Goal: Task Accomplishment & Management: Manage account settings

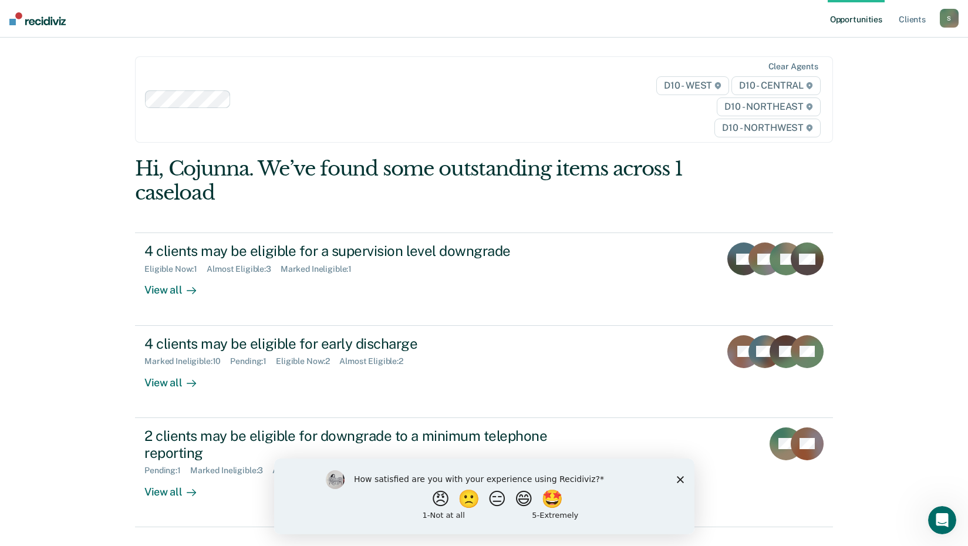
click at [679, 478] on polygon "Close survey" at bounding box center [679, 478] width 7 height 7
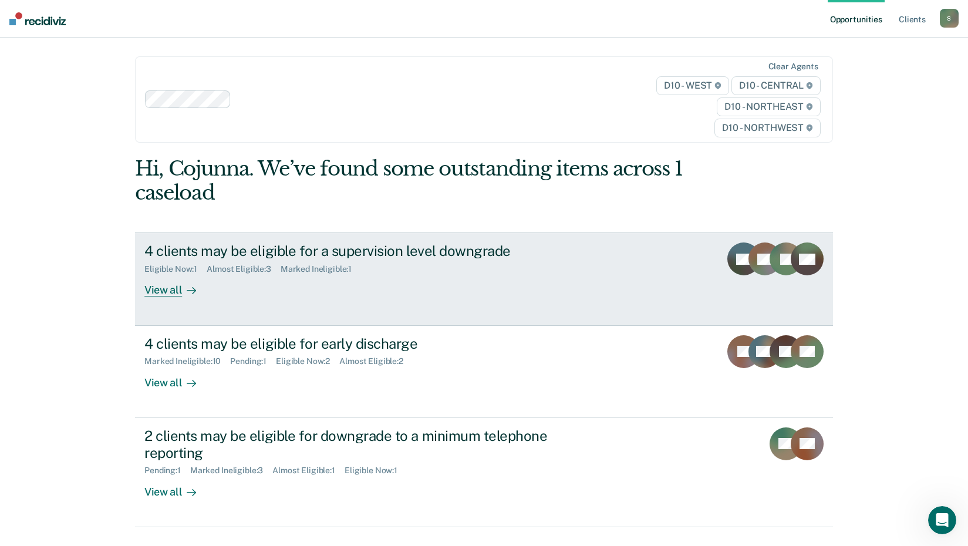
click at [165, 290] on div "View all" at bounding box center [177, 285] width 66 height 23
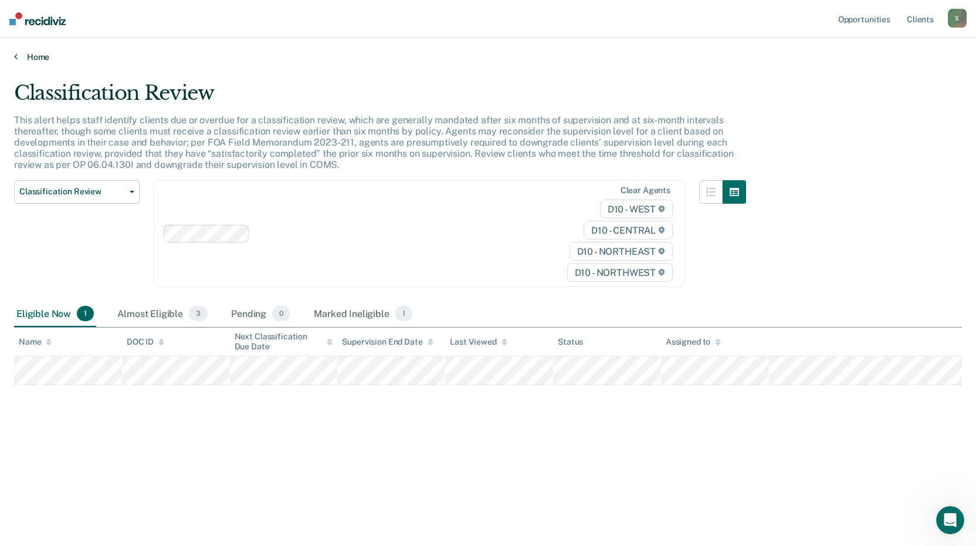
click at [32, 57] on link "Home" at bounding box center [488, 57] width 948 height 11
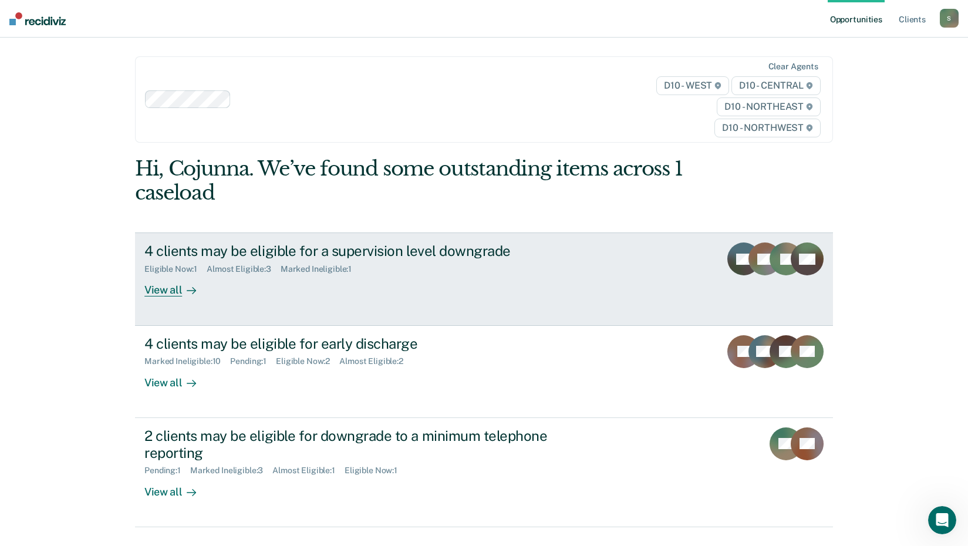
click at [165, 289] on div "View all" at bounding box center [177, 285] width 66 height 23
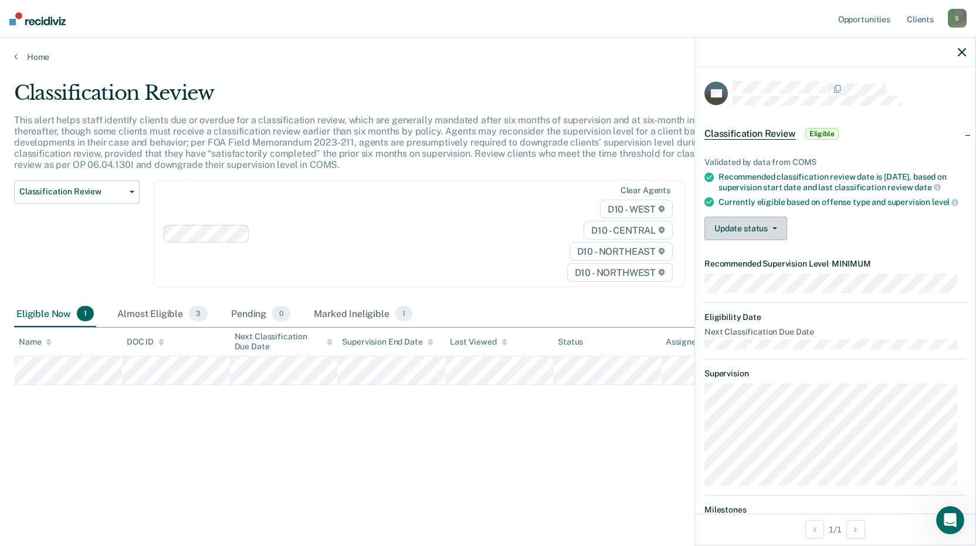
click at [773, 229] on icon "button" at bounding box center [775, 228] width 5 height 2
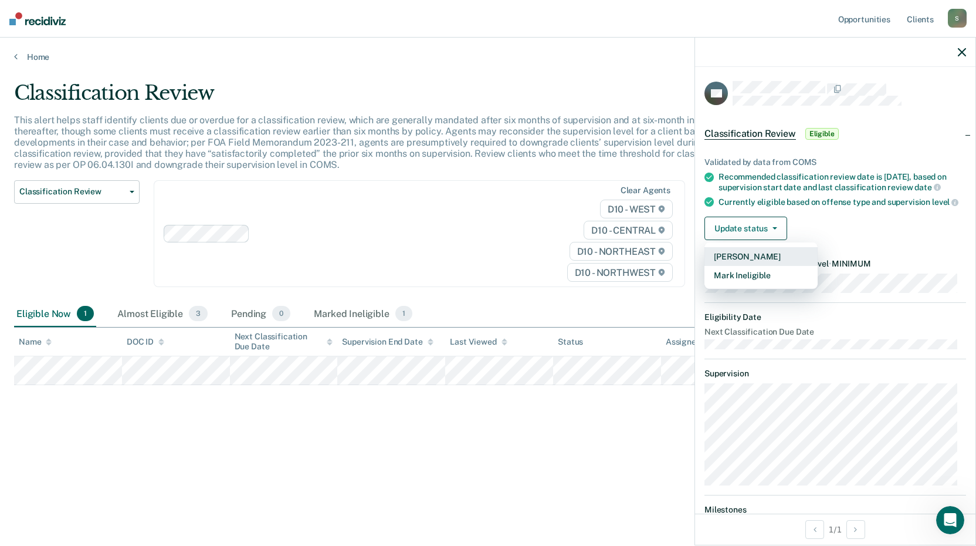
click at [763, 266] on button "[PERSON_NAME]" at bounding box center [761, 256] width 113 height 19
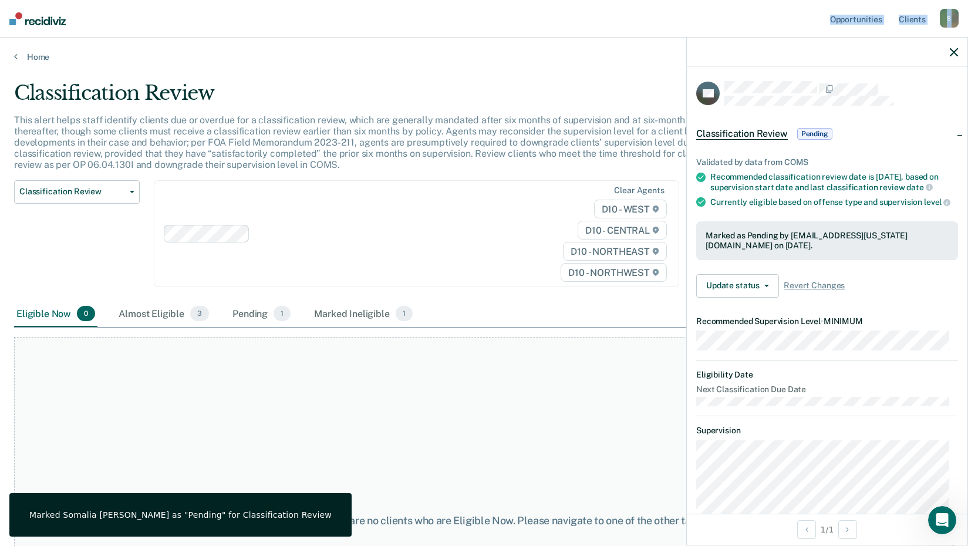
drag, startPoint x: 439, startPoint y: -5, endPoint x: 288, endPoint y: -18, distance: 152.5
click at [288, 0] on html "Looks like you’re using Internet Explorer 11. For faster loading and a better e…" at bounding box center [484, 273] width 968 height 546
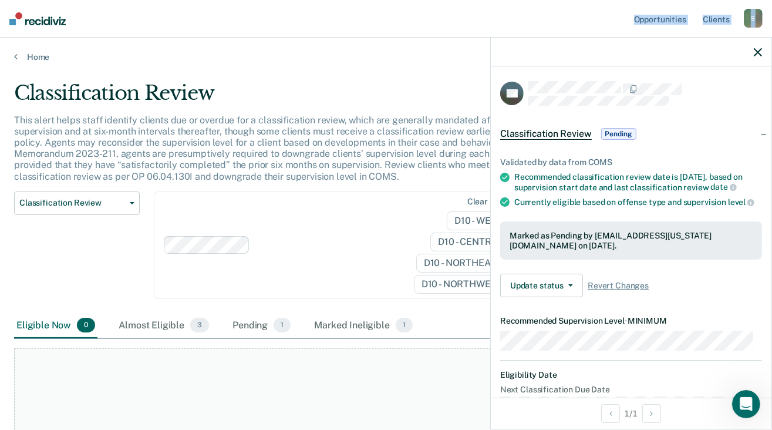
click at [756, 52] on icon "button" at bounding box center [757, 52] width 8 height 8
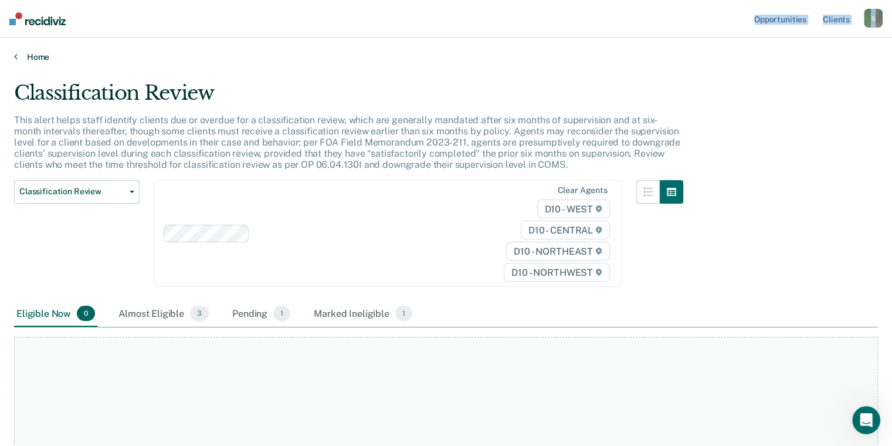
click at [19, 58] on link "Home" at bounding box center [446, 57] width 864 height 11
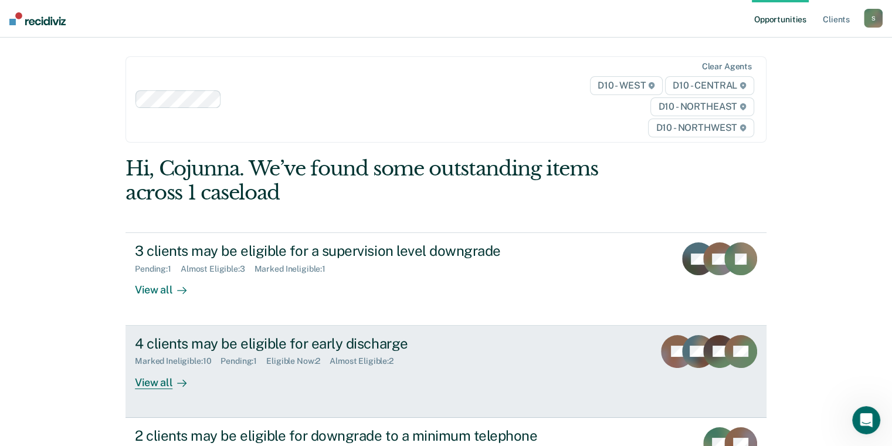
click at [157, 387] on div "View all" at bounding box center [168, 377] width 66 height 23
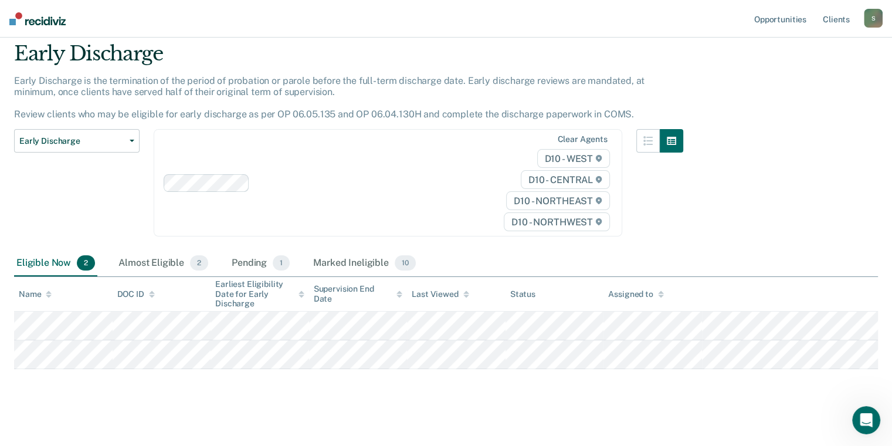
scroll to position [46, 0]
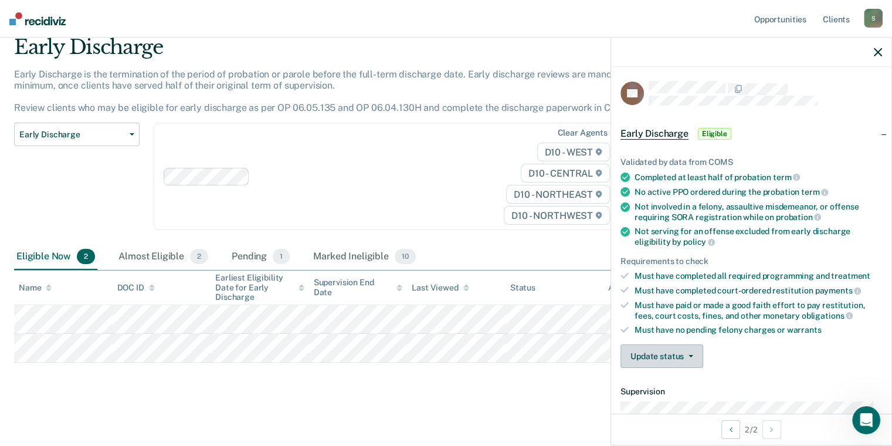
click at [684, 352] on button "Update status" at bounding box center [662, 355] width 83 height 23
click at [684, 355] on span "button" at bounding box center [688, 356] width 9 height 2
click at [678, 397] on button "Mark Ineligible" at bounding box center [677, 403] width 113 height 19
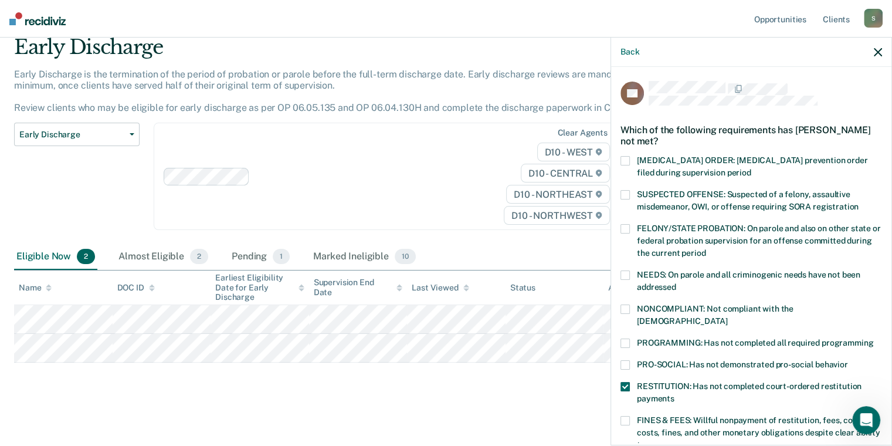
drag, startPoint x: 678, startPoint y: 397, endPoint x: 624, endPoint y: 330, distance: 86.0
click at [624, 339] on span at bounding box center [625, 343] width 9 height 9
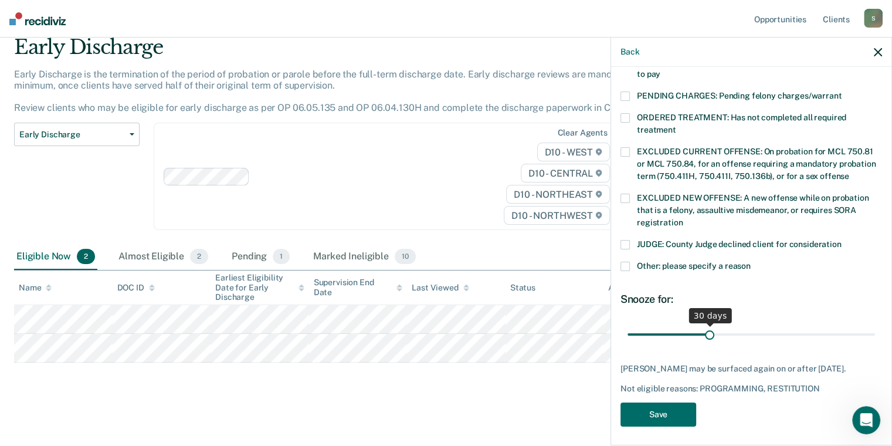
scroll to position [371, 0]
click at [664, 413] on button "Save" at bounding box center [659, 414] width 76 height 24
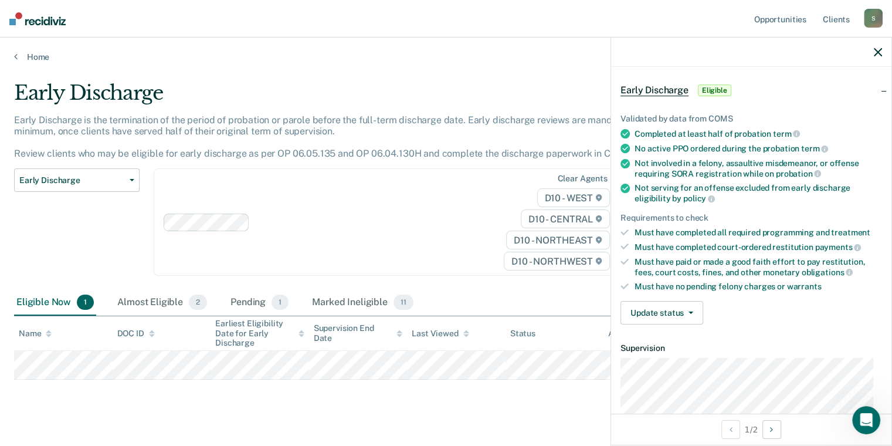
scroll to position [0, 0]
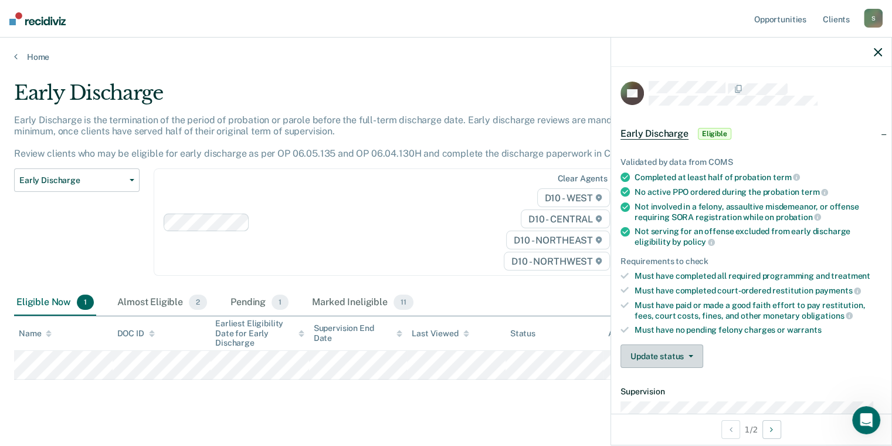
click at [690, 355] on icon "button" at bounding box center [691, 356] width 5 height 2
click at [669, 399] on button "Mark Ineligible" at bounding box center [677, 403] width 113 height 19
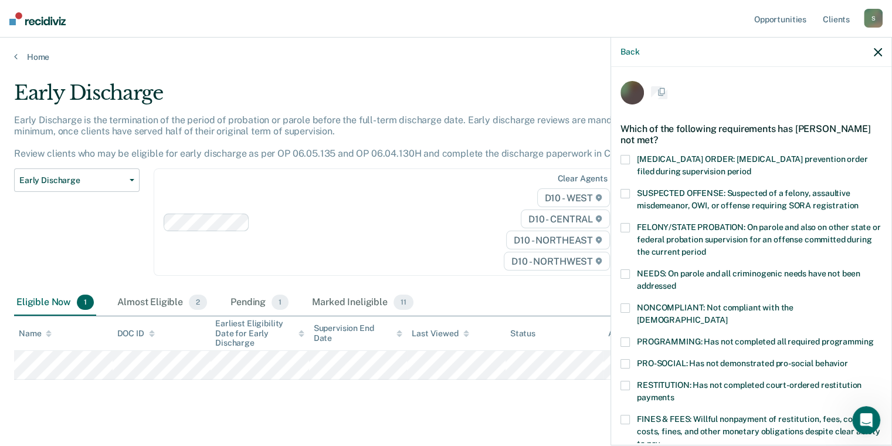
click at [669, 399] on div "RESTITUTION: Has not completed court-ordered restitution payments" at bounding box center [752, 398] width 262 height 34
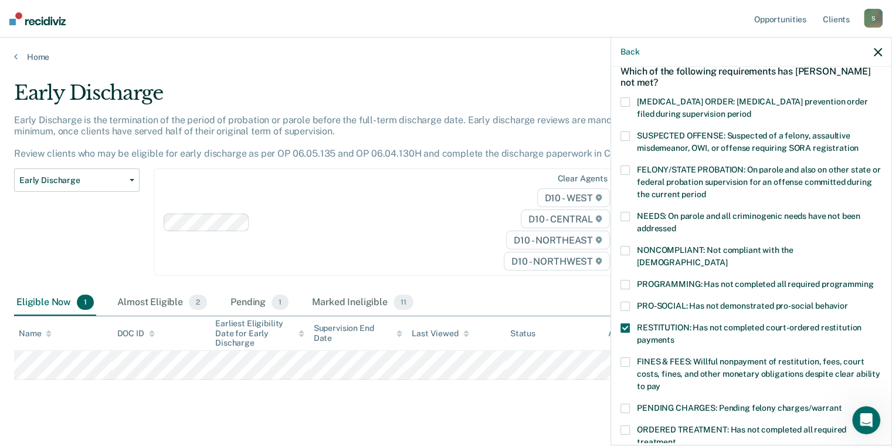
scroll to position [78, 0]
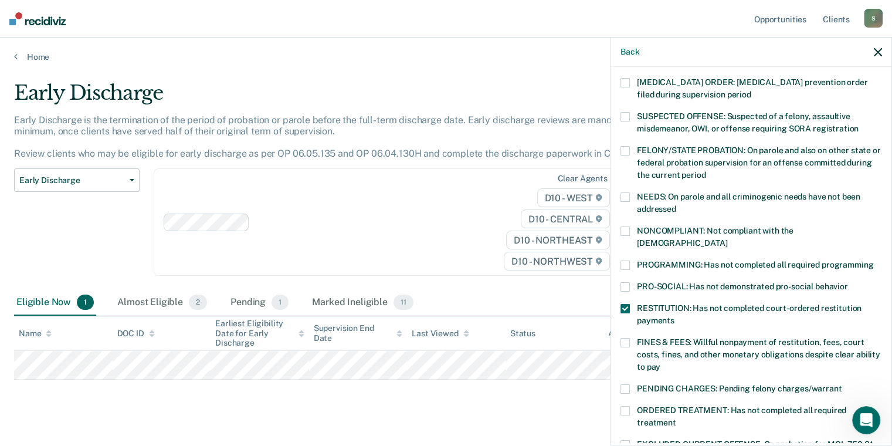
click at [625, 304] on span at bounding box center [625, 308] width 9 height 9
click at [626, 338] on span at bounding box center [625, 342] width 9 height 9
click at [626, 261] on span at bounding box center [625, 265] width 9 height 9
click at [624, 261] on span at bounding box center [625, 265] width 9 height 9
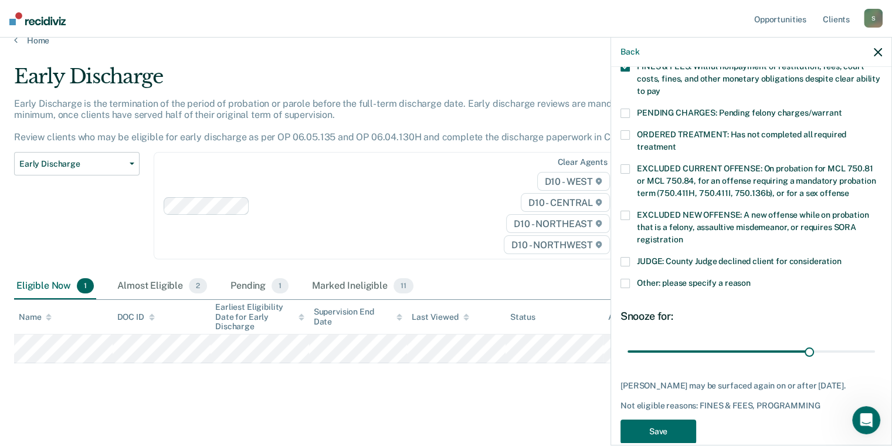
scroll to position [371, 0]
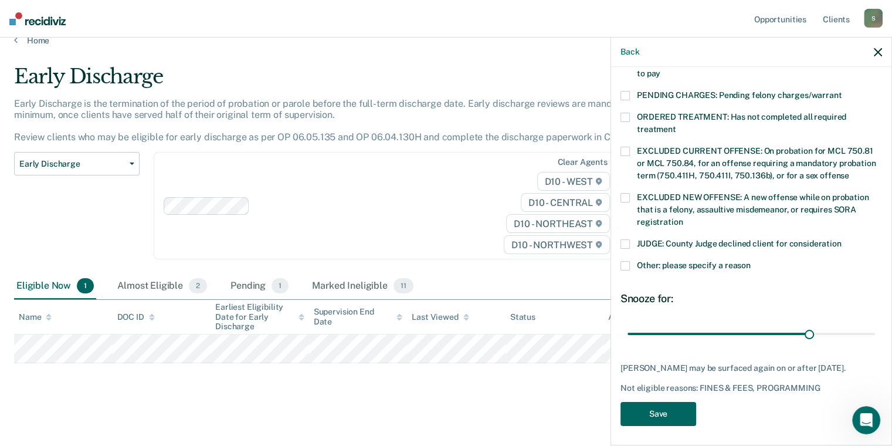
click at [668, 408] on button "Save" at bounding box center [659, 414] width 76 height 24
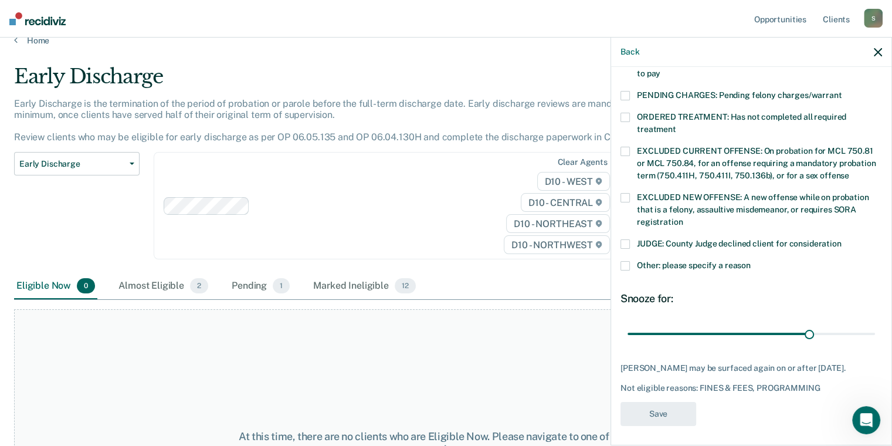
scroll to position [296, 0]
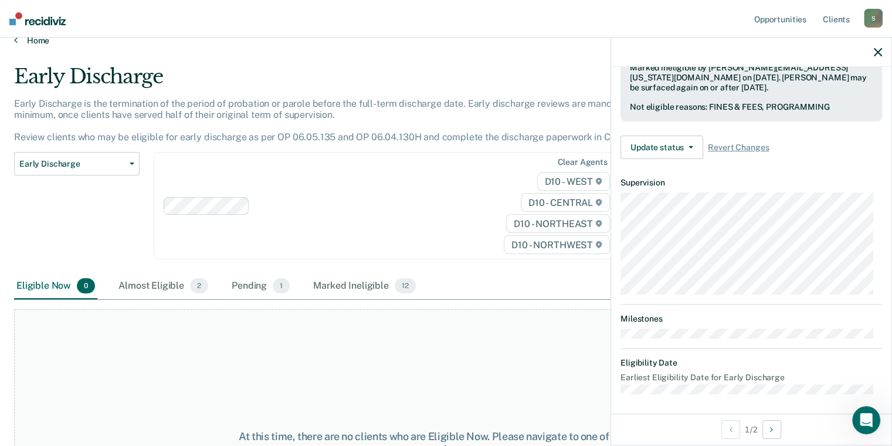
click at [36, 40] on link "Home" at bounding box center [446, 40] width 864 height 11
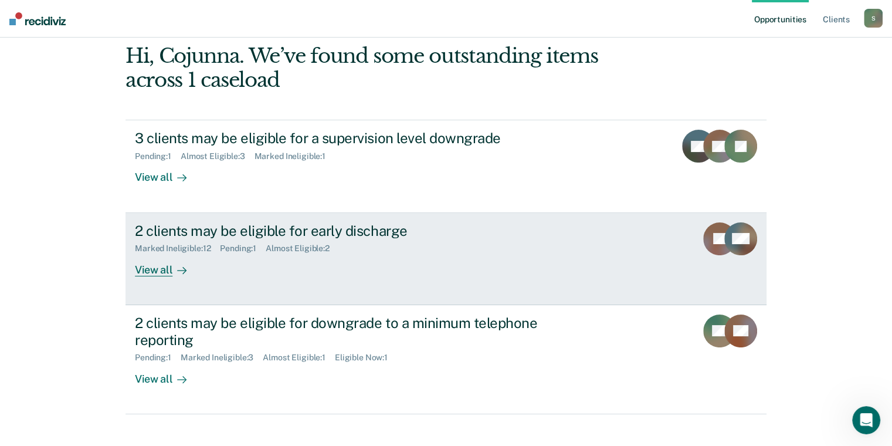
scroll to position [117, 0]
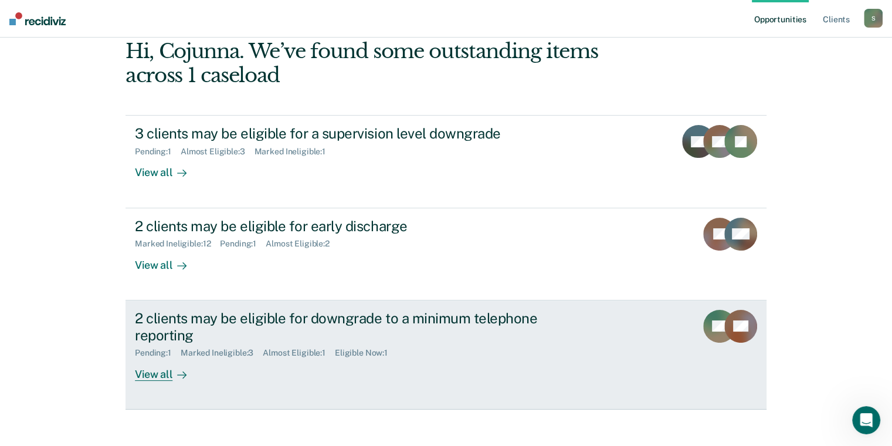
click at [160, 376] on div "View all" at bounding box center [168, 369] width 66 height 23
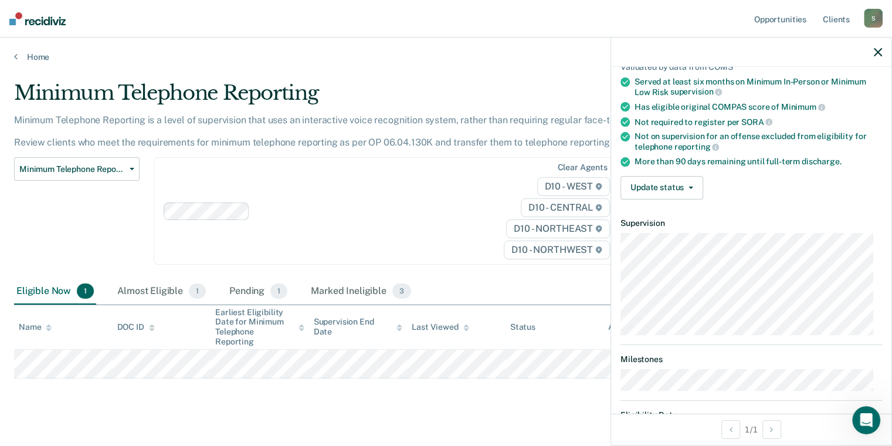
scroll to position [97, 0]
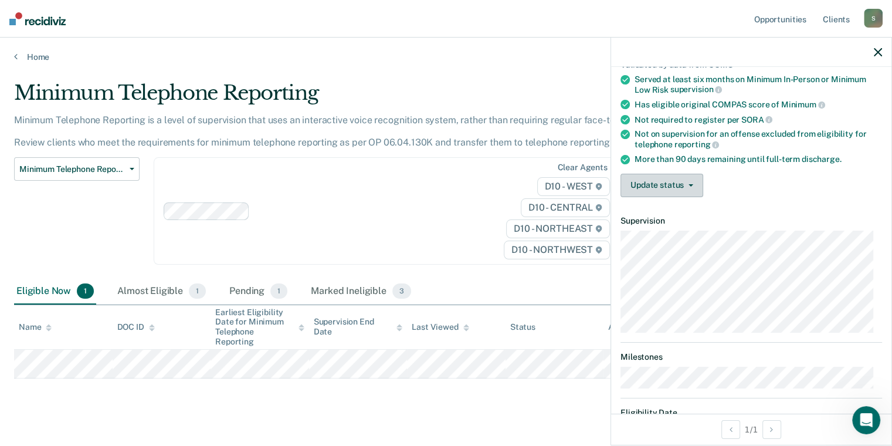
click at [685, 184] on span "button" at bounding box center [688, 185] width 9 height 2
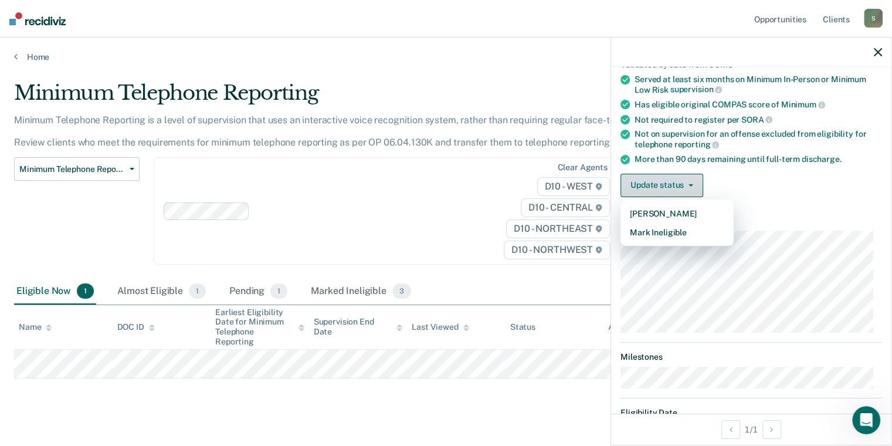
click at [685, 184] on span "button" at bounding box center [688, 185] width 9 height 2
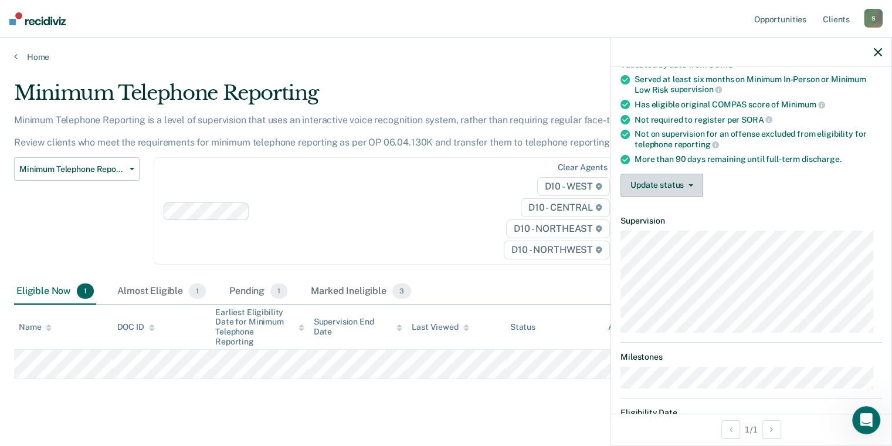
drag, startPoint x: 685, startPoint y: 182, endPoint x: 678, endPoint y: 181, distance: 7.3
click at [678, 181] on button "Update status" at bounding box center [662, 185] width 83 height 23
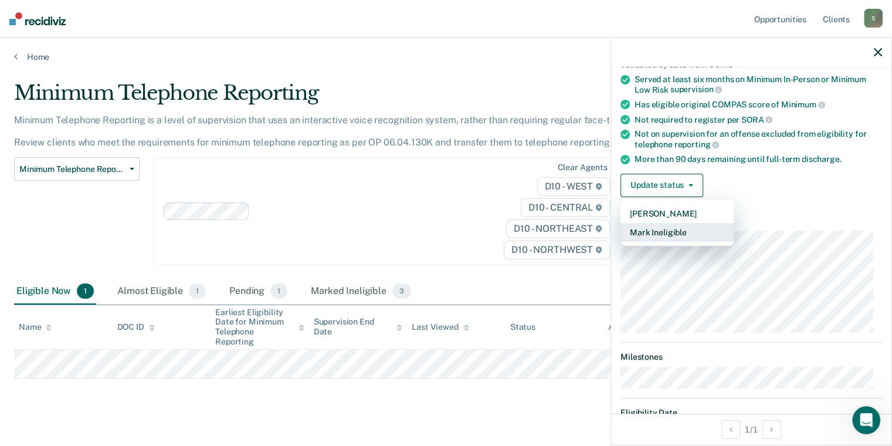
click at [674, 225] on button "Mark Ineligible" at bounding box center [677, 232] width 113 height 19
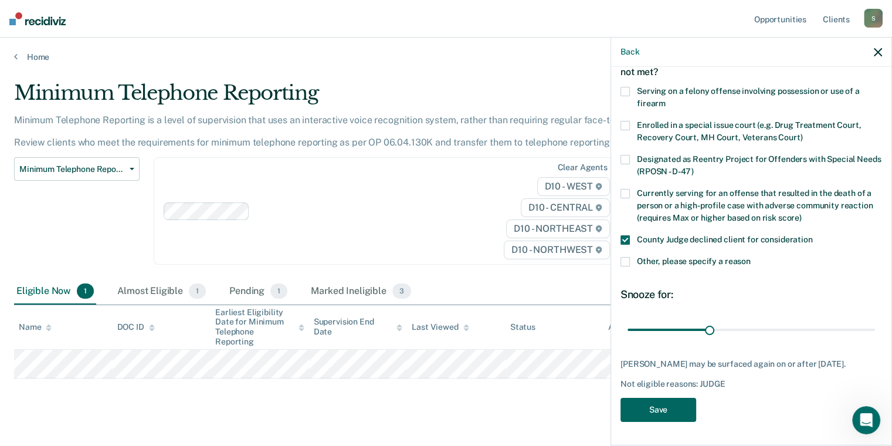
click at [657, 413] on button "Save" at bounding box center [659, 410] width 76 height 24
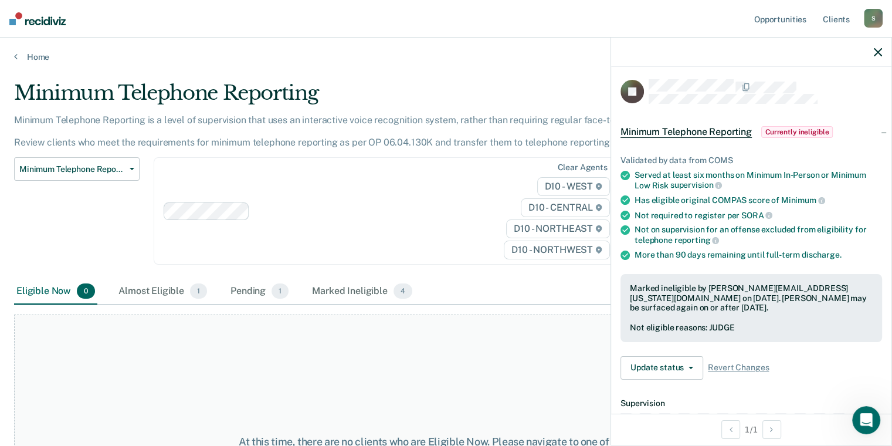
scroll to position [0, 0]
